Goal: Information Seeking & Learning: Learn about a topic

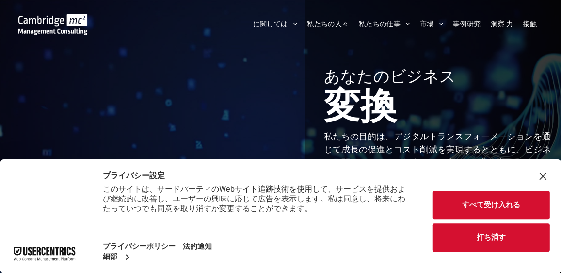
click at [504, 203] on button "すべて受け入れる" at bounding box center [491, 205] width 117 height 29
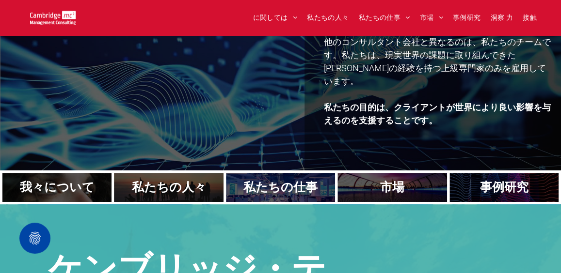
scroll to position [194, 0]
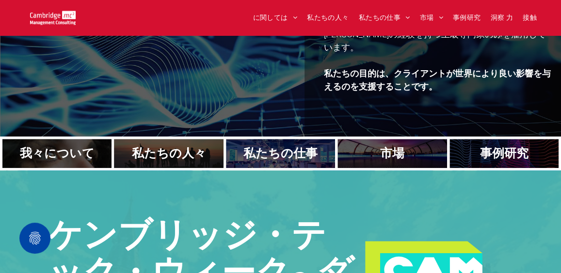
click at [76, 138] on link "目を中心とした女性の顔のクローズアップ" at bounding box center [57, 153] width 116 height 31
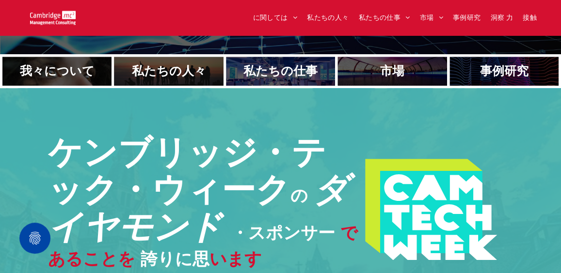
scroll to position [339, 0]
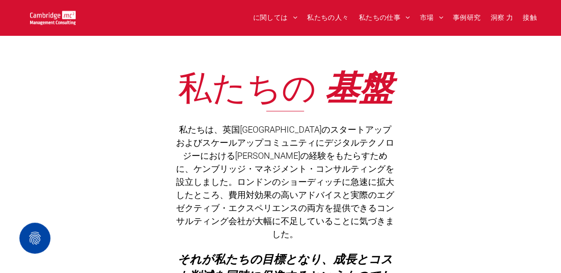
scroll to position [194, 0]
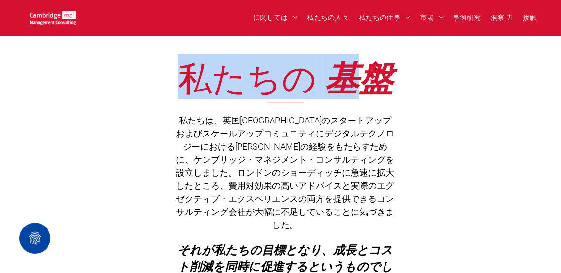
drag, startPoint x: 178, startPoint y: 76, endPoint x: 359, endPoint y: 76, distance: 181.3
click at [359, 76] on h1 "私たちの 基盤" at bounding box center [285, 77] width 303 height 31
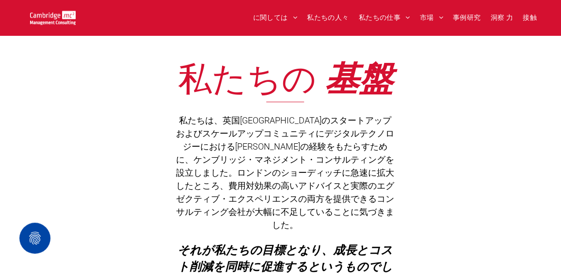
drag, startPoint x: 359, startPoint y: 76, endPoint x: 445, endPoint y: 80, distance: 85.9
click at [448, 77] on div "私たちの 基盤 私たちは、英国[GEOGRAPHIC_DATA]のスタートアップおよびスケールアップコミュニティにデジタルテクノロジーにおける[PERSON_…" at bounding box center [280, 178] width 561 height 274
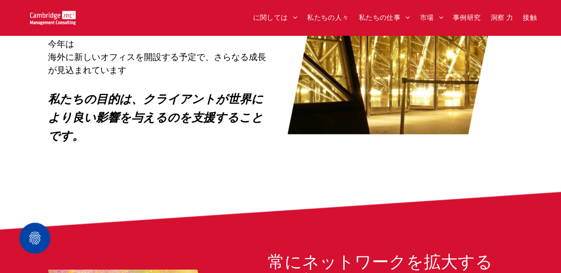
scroll to position [776, 0]
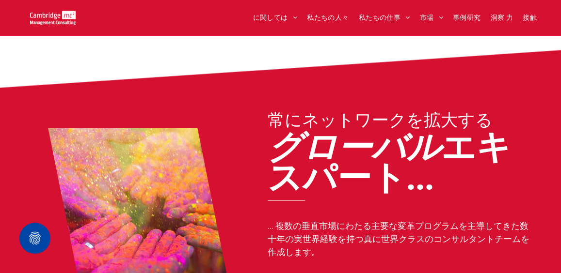
click at [240, 52] on icon at bounding box center [280, 72] width 561 height 44
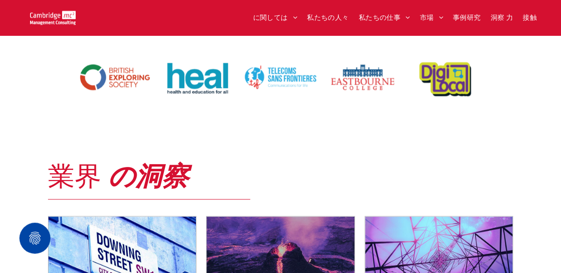
scroll to position [2376, 0]
